Goal: Transaction & Acquisition: Purchase product/service

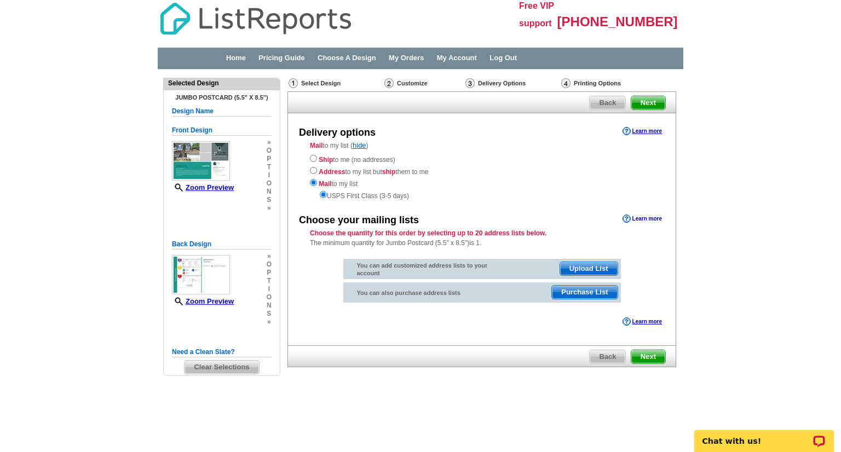
click at [642, 218] on link "Learn more" at bounding box center [641, 219] width 39 height 9
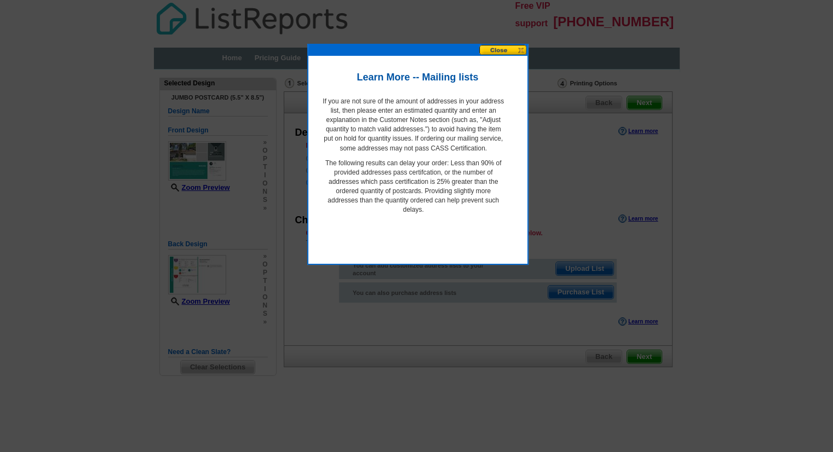
click at [520, 51] on button at bounding box center [503, 50] width 48 height 10
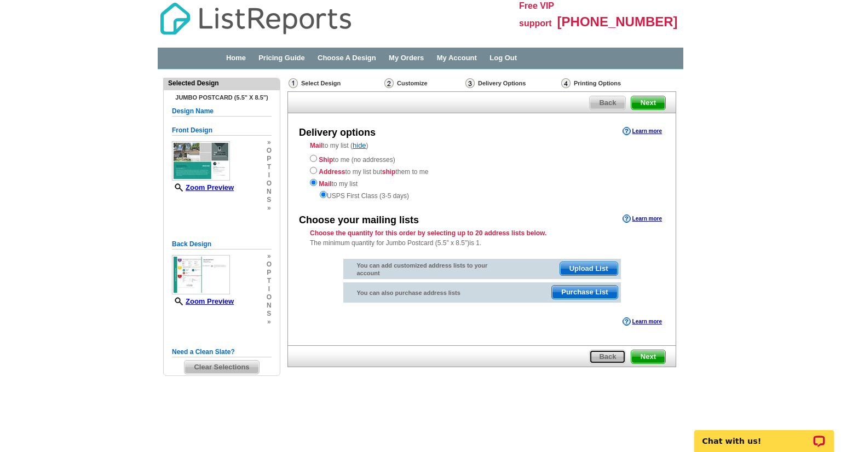
click at [608, 358] on span "Back" at bounding box center [608, 356] width 36 height 13
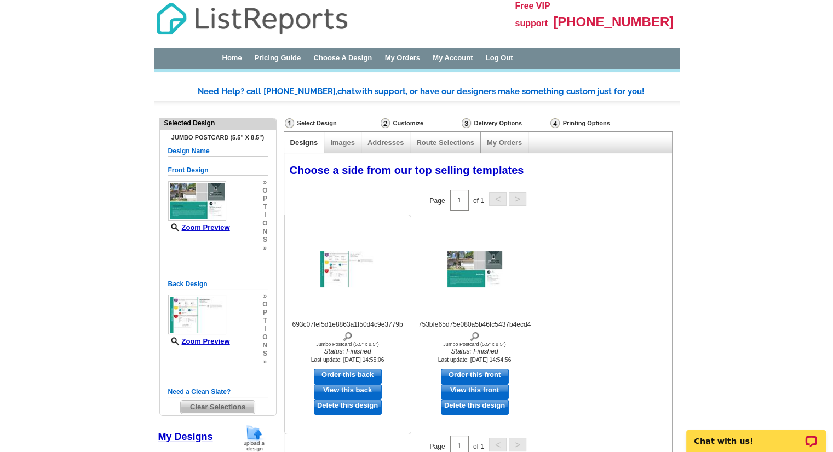
click at [328, 290] on div at bounding box center [347, 269] width 120 height 99
click at [339, 386] on link "View this back" at bounding box center [348, 391] width 68 height 15
click at [462, 274] on img at bounding box center [474, 269] width 55 height 36
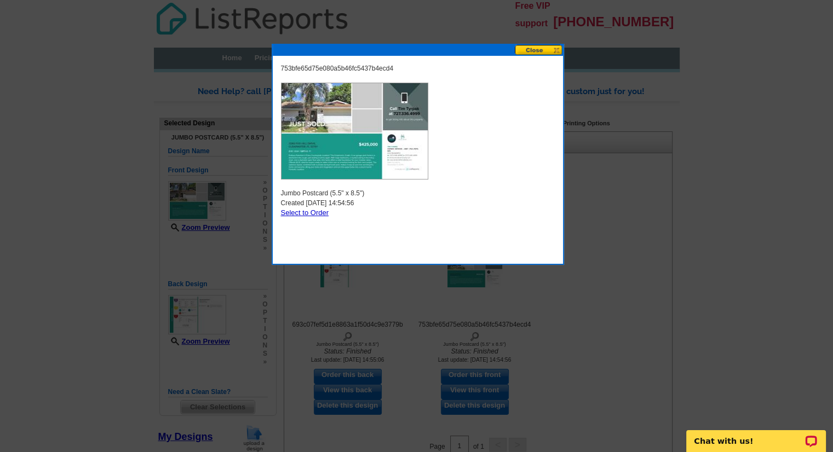
click at [540, 48] on button at bounding box center [539, 50] width 48 height 10
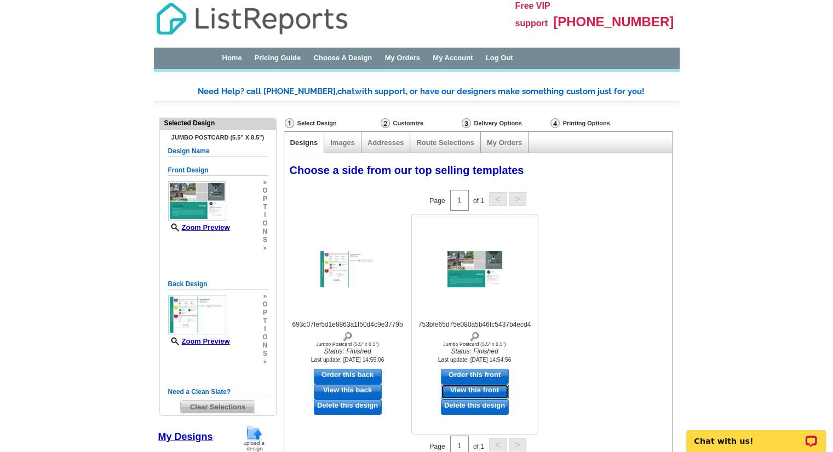
click at [469, 386] on link "View this front" at bounding box center [475, 391] width 68 height 15
click at [350, 143] on link "Images" at bounding box center [342, 142] width 25 height 8
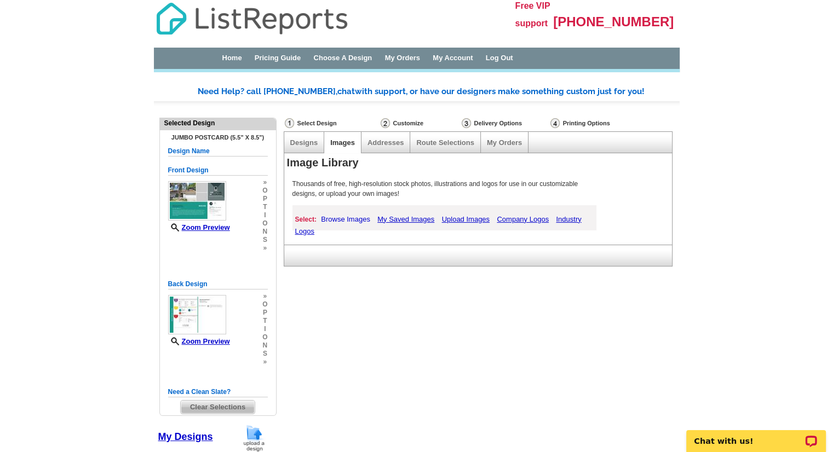
click at [351, 218] on link "Browse Images" at bounding box center [345, 219] width 55 height 14
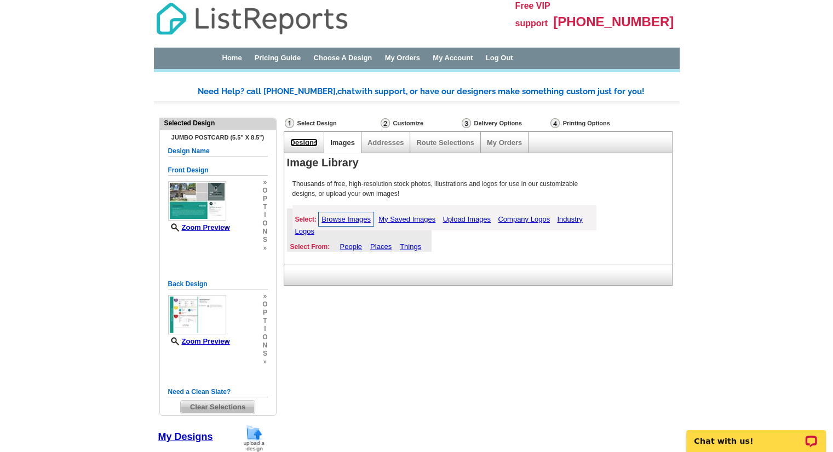
click at [299, 142] on link "Designs" at bounding box center [304, 142] width 28 height 8
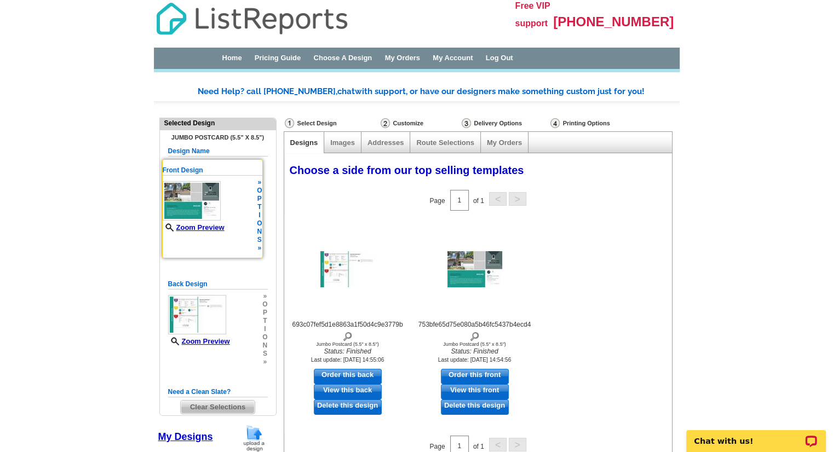
click at [196, 195] on img at bounding box center [192, 200] width 58 height 39
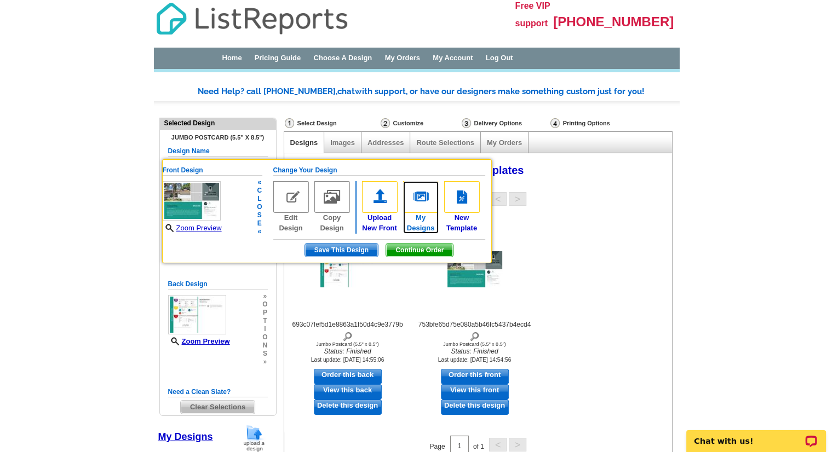
click at [418, 202] on img at bounding box center [421, 197] width 36 height 32
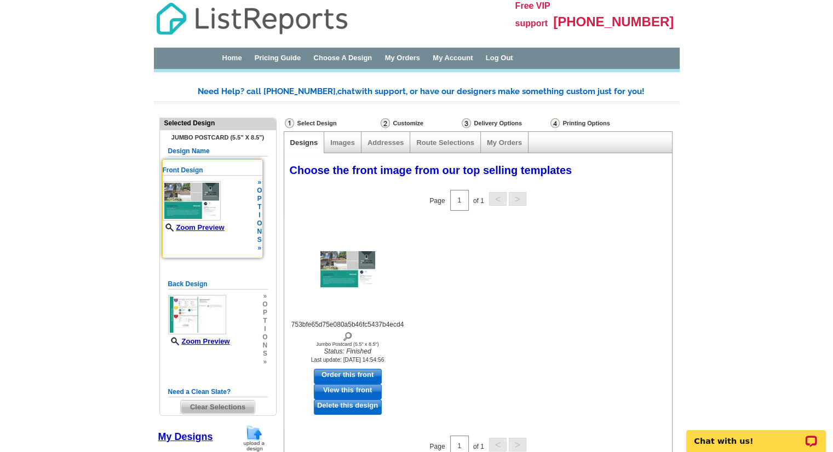
click at [260, 209] on span "t" at bounding box center [259, 207] width 5 height 8
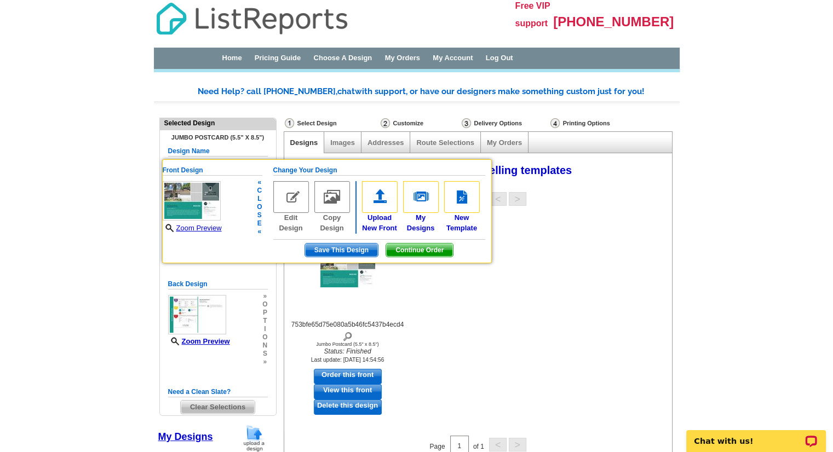
click at [293, 193] on img at bounding box center [291, 197] width 36 height 32
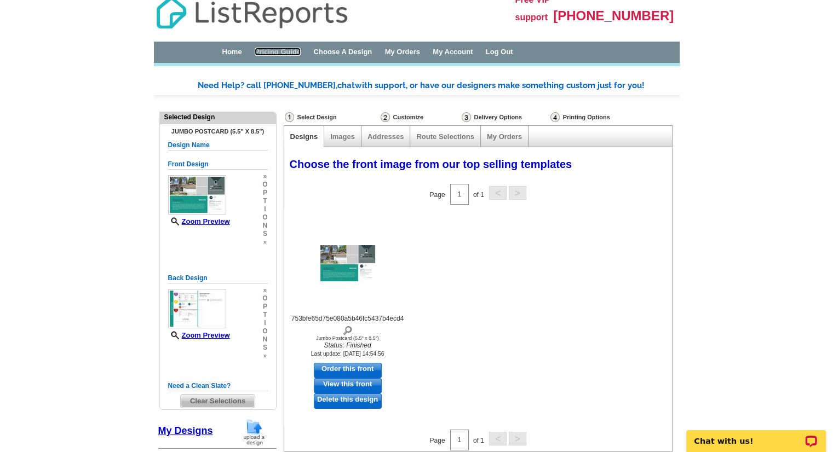
click at [278, 57] on div "Home Pricing Guide Choose A Design My Orders My Account Log Out" at bounding box center [417, 54] width 526 height 25
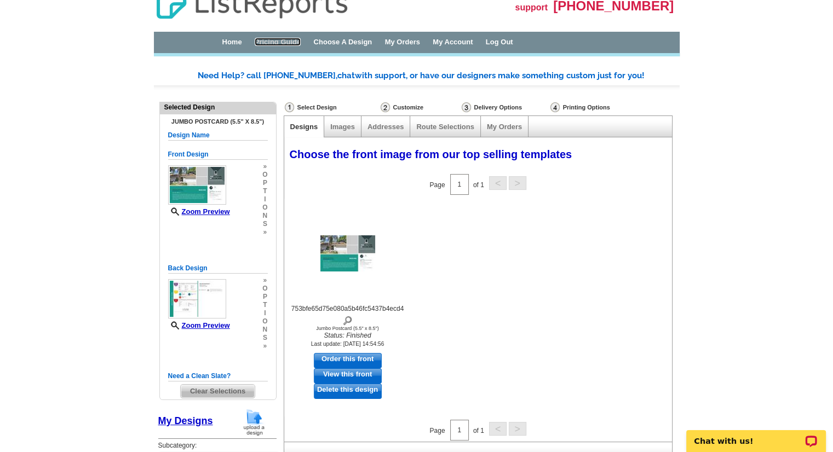
scroll to position [16, 0]
click at [278, 38] on link "Pricing Guide" at bounding box center [278, 41] width 47 height 8
